Goal: Book appointment/travel/reservation

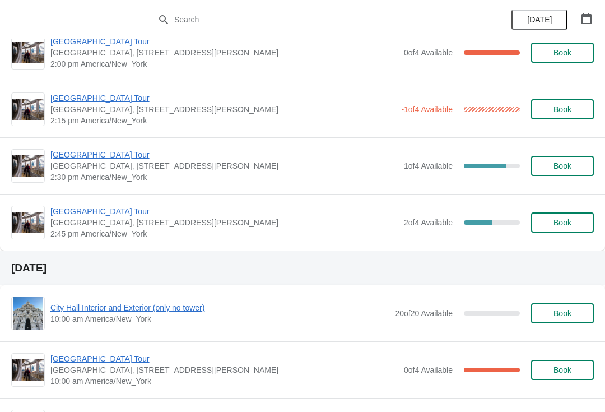
scroll to position [929, 0]
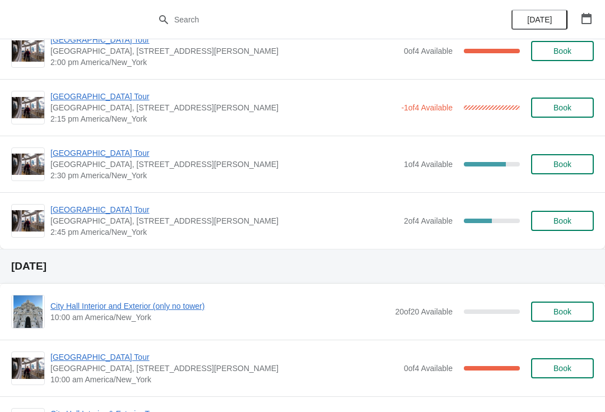
click at [555, 158] on button "Book" at bounding box center [562, 164] width 63 height 20
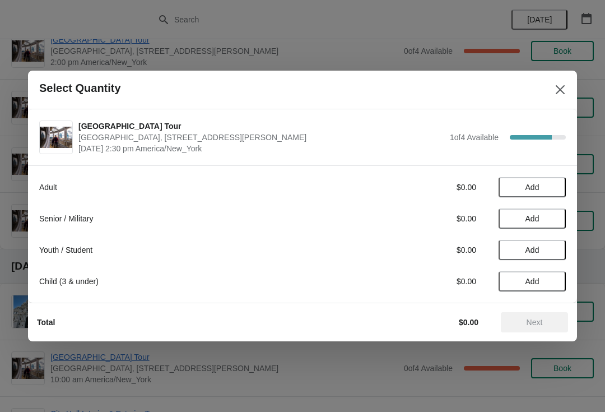
click at [545, 175] on div "Adult $0.00 Add Senior / Military $0.00 Add Youth / Student $0.00 Add Child (3 …" at bounding box center [302, 228] width 526 height 125
click at [528, 185] on span "Add" at bounding box center [532, 187] width 14 height 9
click at [533, 321] on span "Next" at bounding box center [534, 322] width 16 height 9
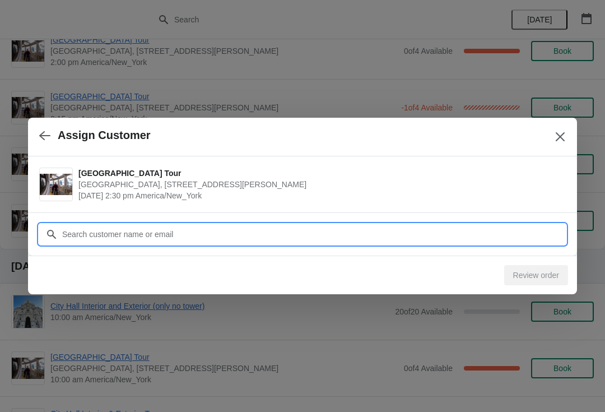
click at [76, 229] on input "Customer" at bounding box center [314, 234] width 504 height 20
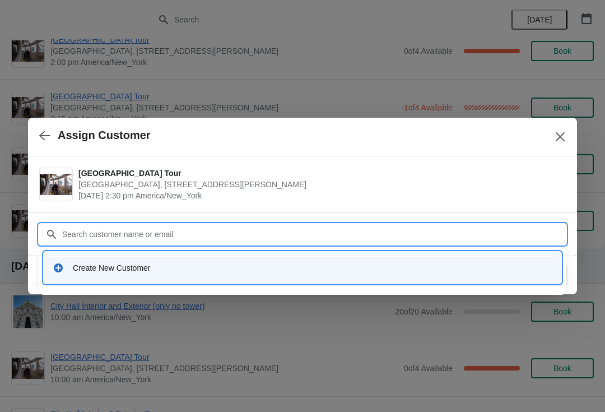
type input "S"
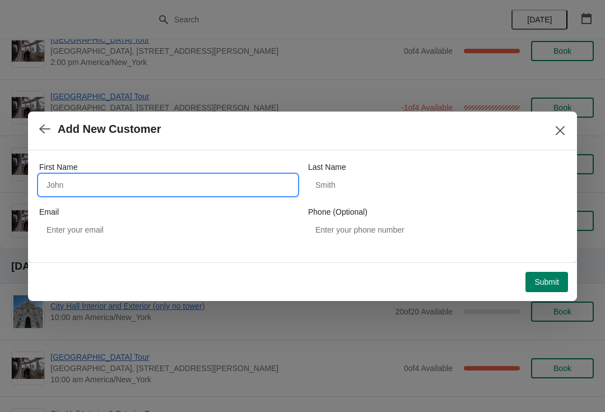
click at [49, 183] on input "First Name" at bounding box center [168, 185] width 258 height 20
type input "RZachary"
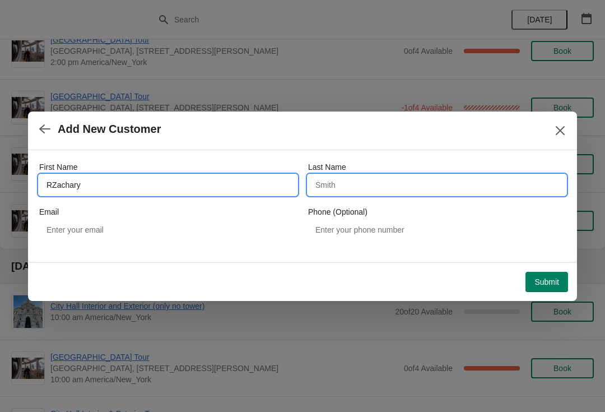
click at [328, 189] on input "Last Name" at bounding box center [437, 185] width 258 height 20
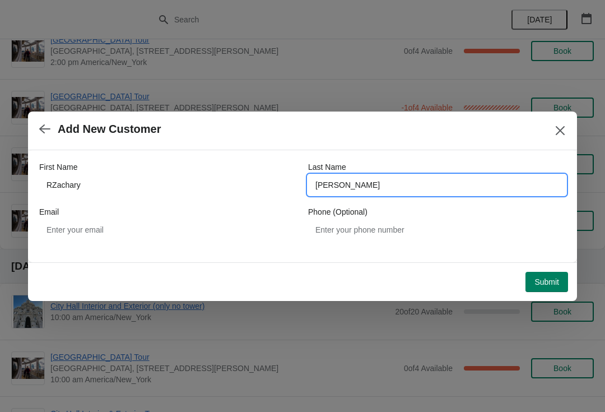
type input "[PERSON_NAME]"
click at [548, 283] on span "Submit" at bounding box center [546, 281] width 25 height 9
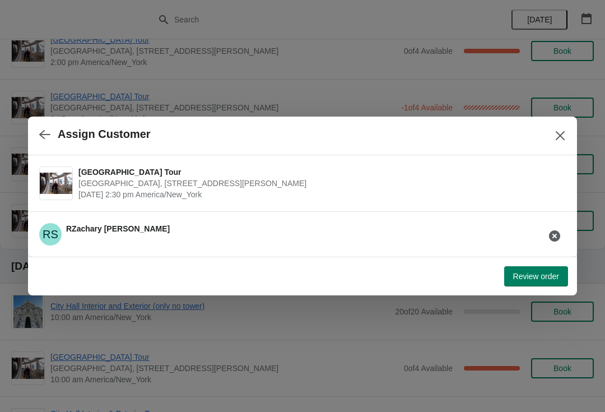
click at [543, 278] on span "Review order" at bounding box center [536, 276] width 46 height 9
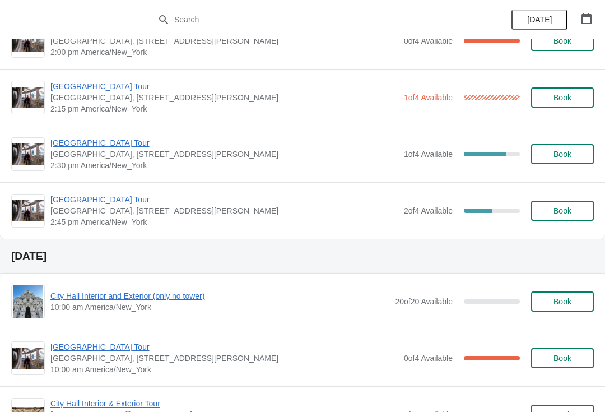
scroll to position [930, 0]
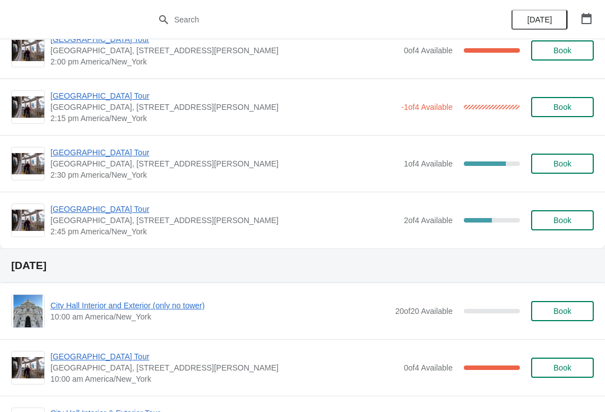
click at [561, 217] on span "Book" at bounding box center [562, 220] width 18 height 9
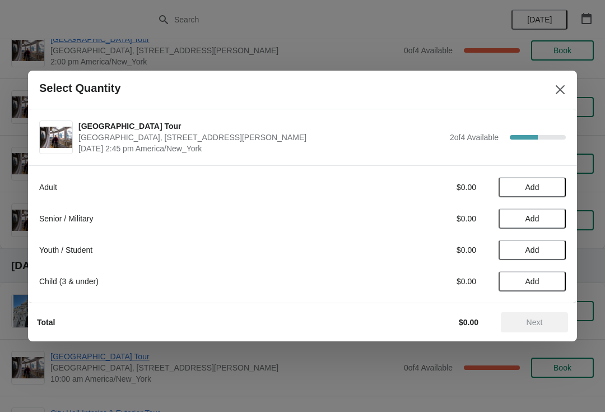
click at [534, 185] on span "Add" at bounding box center [532, 187] width 14 height 9
click at [549, 185] on icon at bounding box center [551, 187] width 12 height 12
click at [541, 323] on span "Next" at bounding box center [534, 322] width 16 height 9
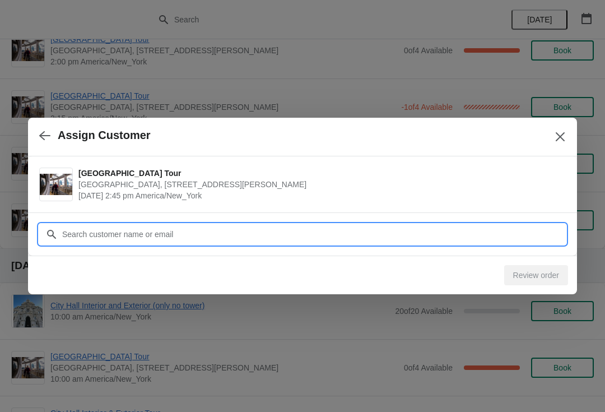
click at [63, 233] on input "Customer" at bounding box center [314, 234] width 504 height 20
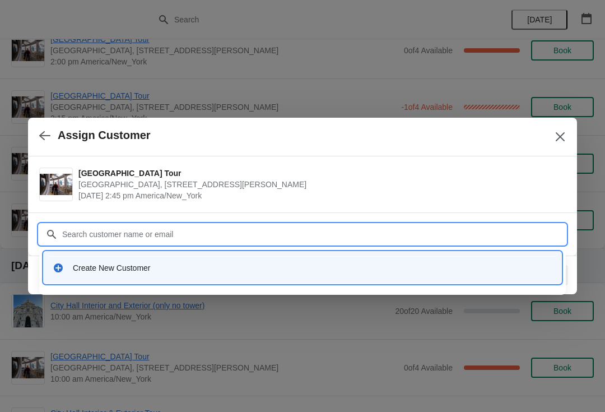
type input "D"
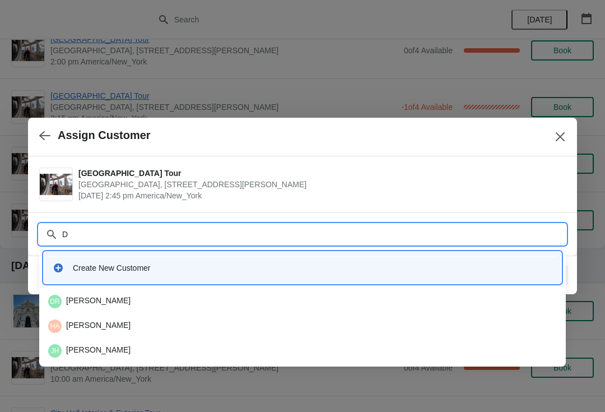
click at [123, 240] on input "D" at bounding box center [314, 234] width 504 height 20
click at [133, 269] on div "Create New Customer" at bounding box center [312, 267] width 479 height 11
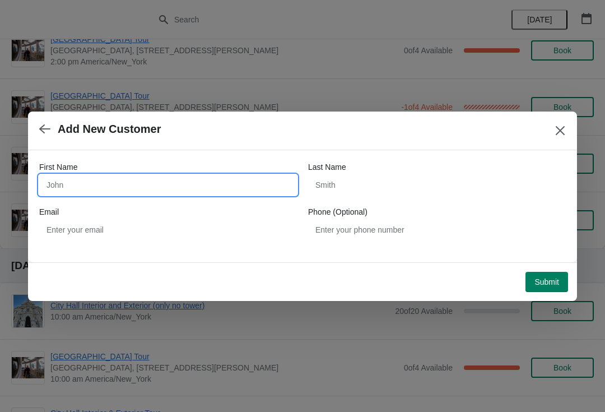
click at [39, 183] on input "First Name" at bounding box center [168, 185] width 258 height 20
type input "Zachary"
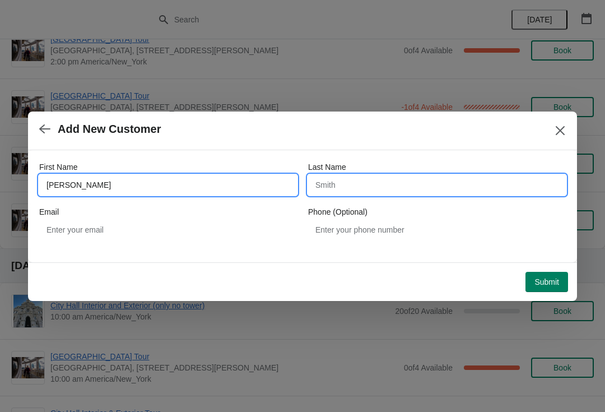
click at [323, 186] on input "Last Name" at bounding box center [437, 185] width 258 height 20
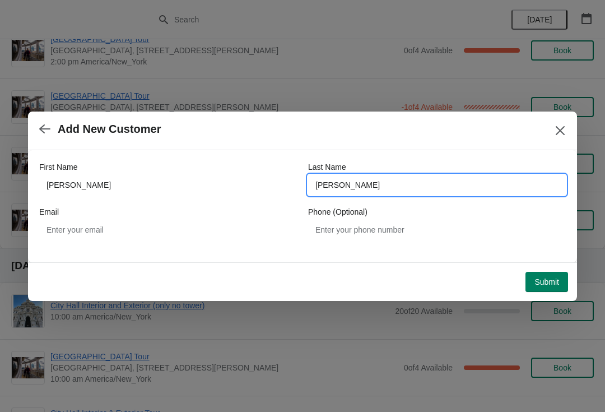
type input "[PERSON_NAME]"
click at [556, 284] on span "Submit" at bounding box center [546, 281] width 25 height 9
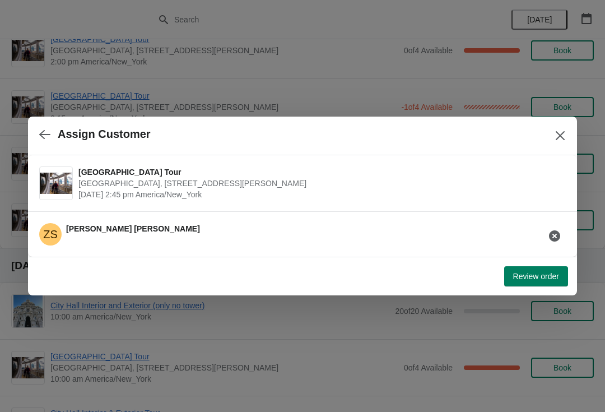
click at [547, 282] on button "Review order" at bounding box center [536, 276] width 64 height 20
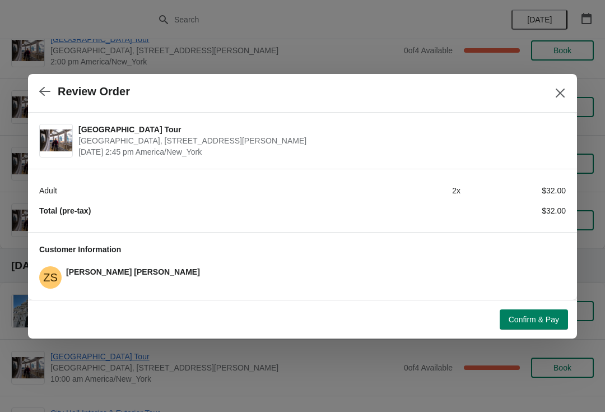
click at [544, 320] on span "Confirm & Pay" at bounding box center [534, 319] width 50 height 9
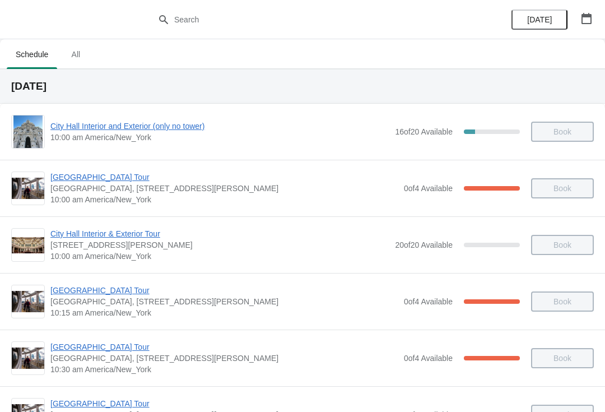
click at [342, 111] on div "City Hall Interior and Exterior (only no tower) 10:00 am America/New_York 16 of…" at bounding box center [302, 132] width 605 height 56
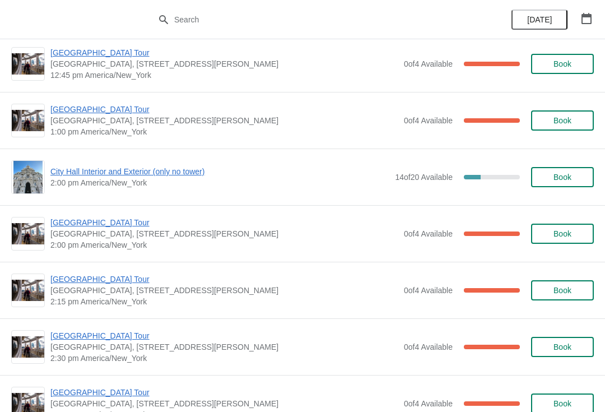
scroll to position [3052, 0]
